Goal: Book appointment/travel/reservation

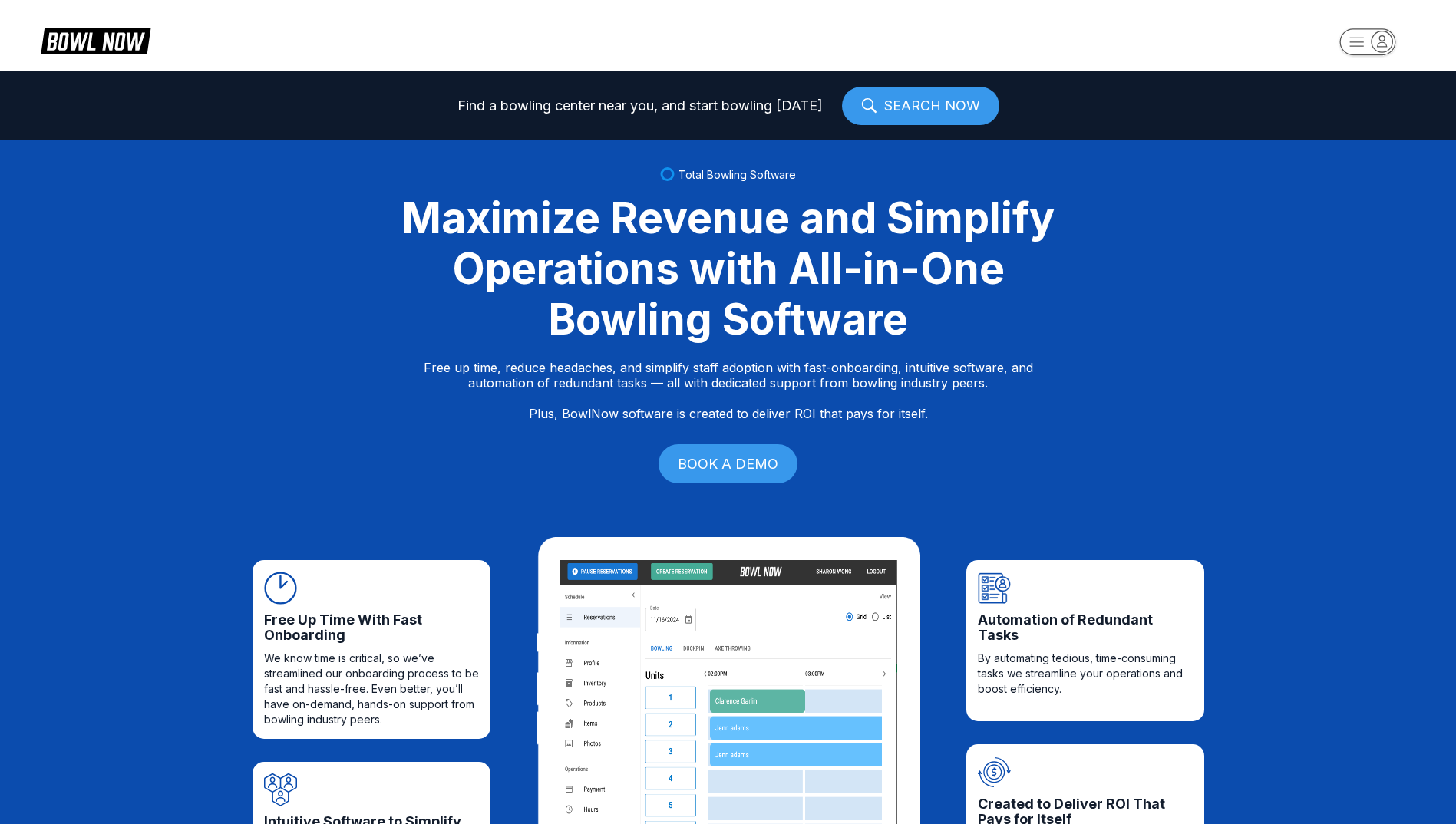
click at [1379, 44] on icon "button" at bounding box center [1382, 41] width 21 height 21
click at [1369, 119] on div "Center Sign In" at bounding box center [1368, 120] width 107 height 27
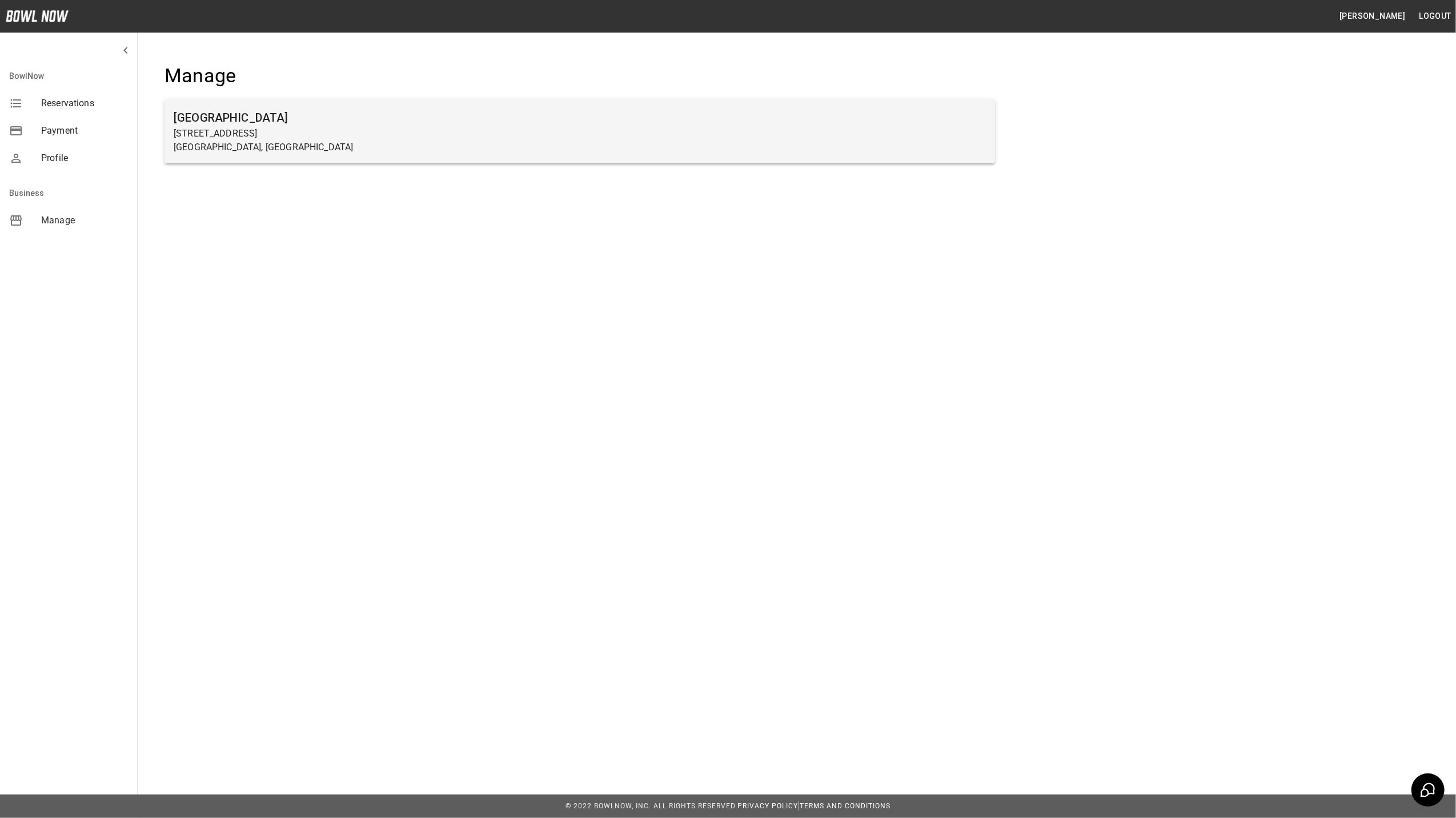
click at [270, 122] on h6 "[GEOGRAPHIC_DATA]" at bounding box center [580, 117] width 812 height 18
